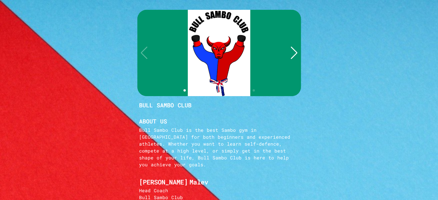
click at [293, 54] on div "Next slide" at bounding box center [294, 53] width 8 height 13
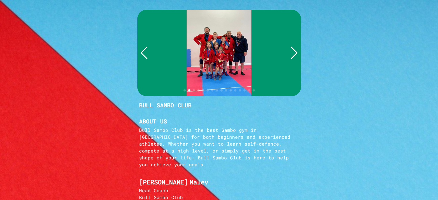
click at [293, 54] on div "Next slide" at bounding box center [294, 53] width 8 height 13
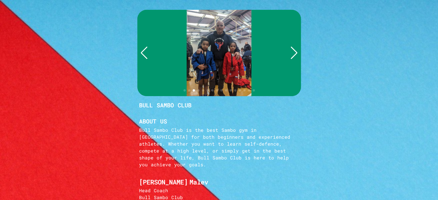
click at [293, 54] on div "Next slide" at bounding box center [294, 53] width 8 height 13
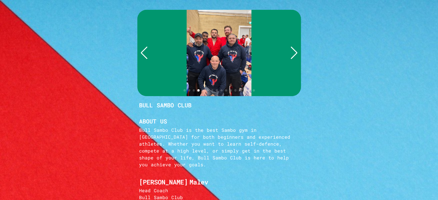
click at [293, 54] on div "Next slide" at bounding box center [294, 53] width 8 height 13
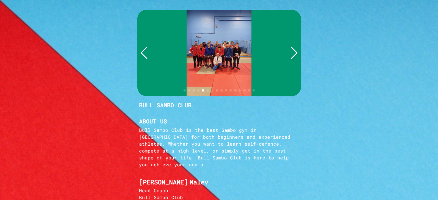
click at [293, 54] on div "Next slide" at bounding box center [294, 53] width 8 height 13
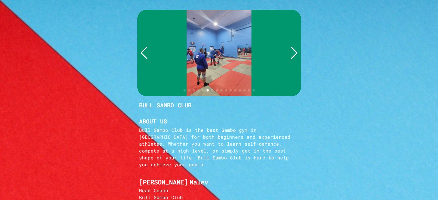
click at [293, 54] on div "Next slide" at bounding box center [294, 53] width 8 height 13
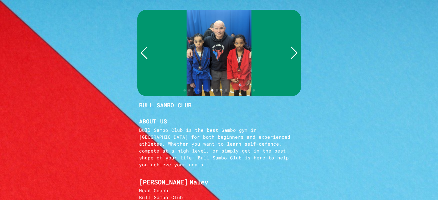
click at [293, 54] on div "Next slide" at bounding box center [294, 53] width 8 height 13
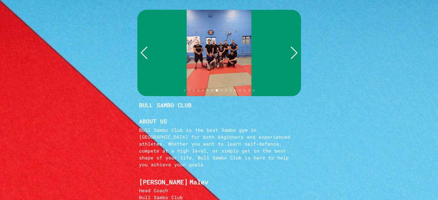
click at [293, 54] on div "Next slide" at bounding box center [294, 53] width 8 height 13
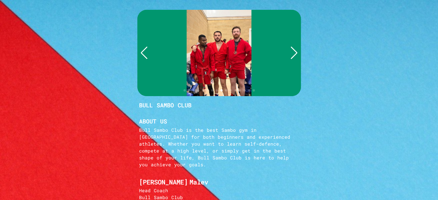
click at [293, 54] on div "Next slide" at bounding box center [294, 53] width 8 height 13
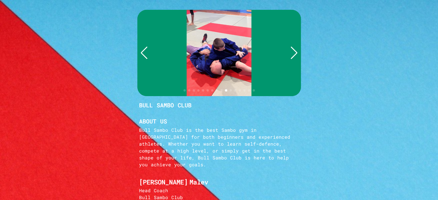
click at [293, 54] on div "Next slide" at bounding box center [294, 53] width 8 height 13
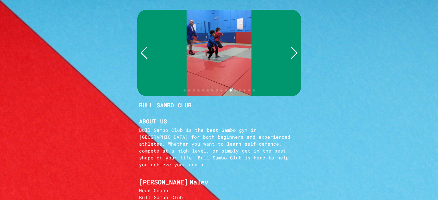
click at [293, 54] on div "Next slide" at bounding box center [294, 53] width 8 height 13
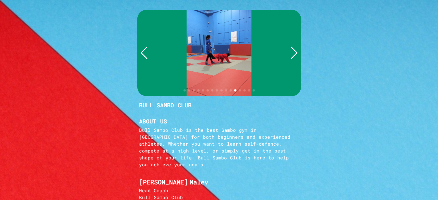
click at [293, 54] on div "Next slide" at bounding box center [294, 53] width 8 height 13
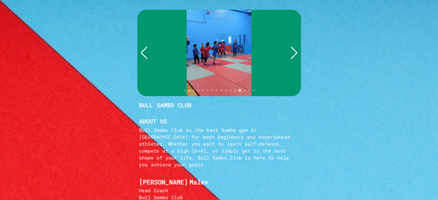
click at [293, 54] on div "Next slide" at bounding box center [294, 53] width 8 height 13
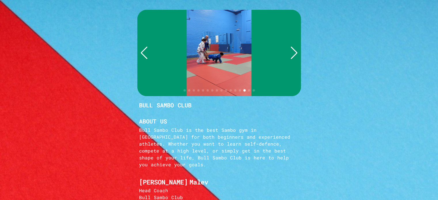
click at [293, 54] on div "Next slide" at bounding box center [294, 53] width 8 height 13
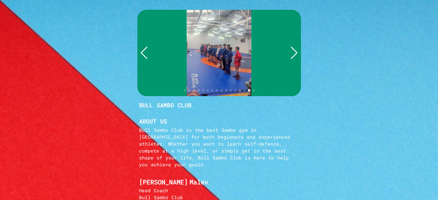
click at [293, 54] on div "Next slide" at bounding box center [294, 53] width 8 height 13
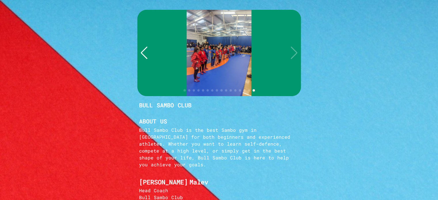
click at [293, 54] on div at bounding box center [219, 53] width 164 height 86
click at [297, 53] on div at bounding box center [219, 53] width 164 height 86
click at [146, 54] on div "Previous slide" at bounding box center [144, 53] width 8 height 13
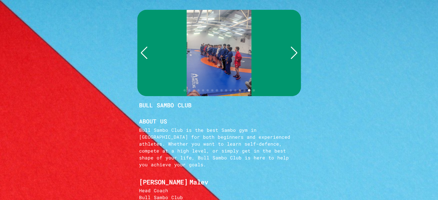
click at [146, 54] on div "Previous slide" at bounding box center [144, 53] width 8 height 13
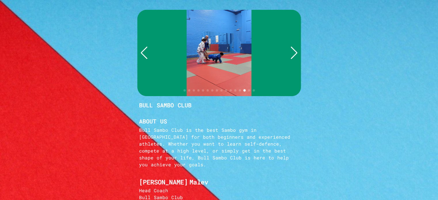
click at [146, 54] on div "Previous slide" at bounding box center [144, 53] width 8 height 13
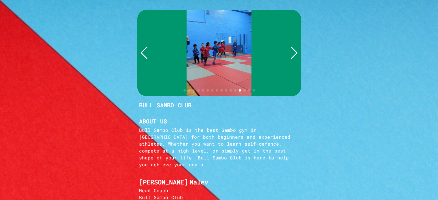
click at [146, 54] on div "Previous slide" at bounding box center [144, 53] width 8 height 13
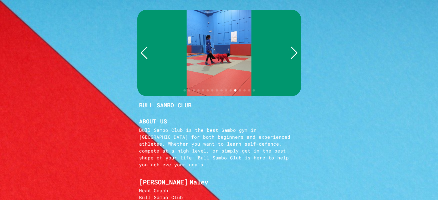
click at [146, 54] on div "Previous slide" at bounding box center [144, 53] width 8 height 13
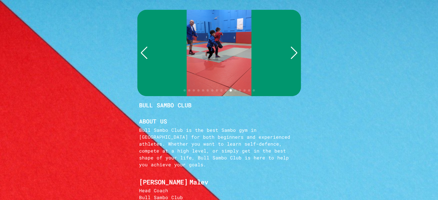
click at [146, 54] on div "Previous slide" at bounding box center [144, 53] width 8 height 13
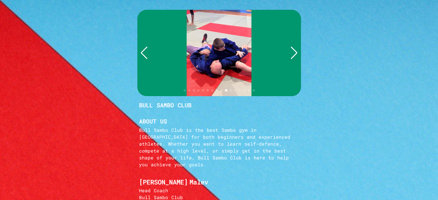
click at [146, 54] on div "Previous slide" at bounding box center [144, 53] width 8 height 13
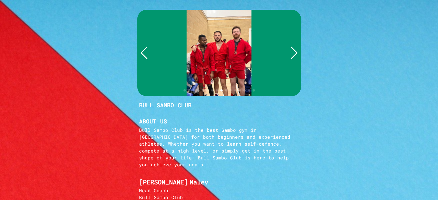
click at [146, 54] on div "Previous slide" at bounding box center [144, 53] width 8 height 13
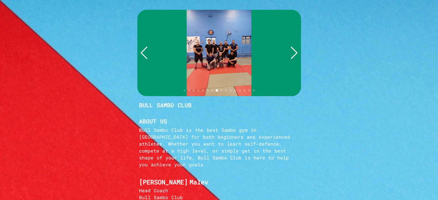
click at [146, 54] on div "Previous slide" at bounding box center [144, 53] width 8 height 13
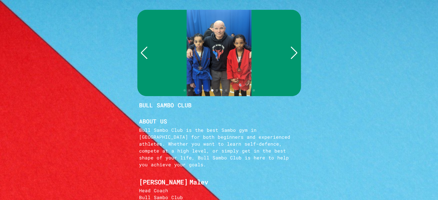
click at [146, 54] on div "Previous slide" at bounding box center [144, 53] width 8 height 13
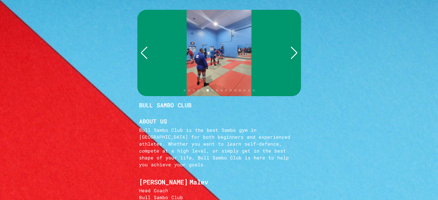
click at [146, 54] on div "Previous slide" at bounding box center [144, 53] width 8 height 13
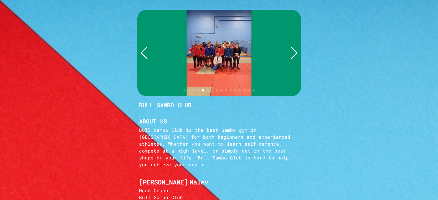
click at [146, 54] on div "Previous slide" at bounding box center [144, 53] width 8 height 13
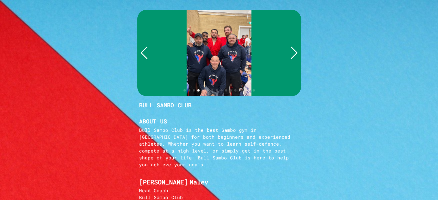
click at [146, 54] on div "Previous slide" at bounding box center [144, 53] width 8 height 13
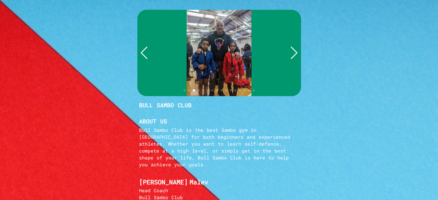
click at [146, 54] on div "Previous slide" at bounding box center [144, 53] width 8 height 13
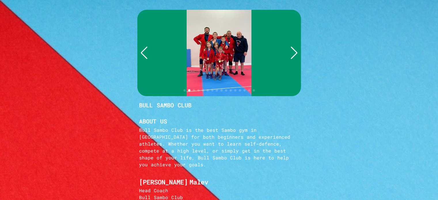
click at [146, 54] on div "Previous slide" at bounding box center [144, 53] width 8 height 13
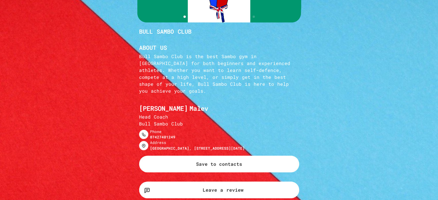
scroll to position [109, 0]
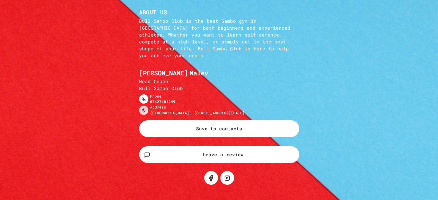
click at [156, 110] on div "[GEOGRAPHIC_DATA], [STREET_ADDRESS][DATE]" at bounding box center [197, 112] width 95 height 5
